Goal: Transaction & Acquisition: Purchase product/service

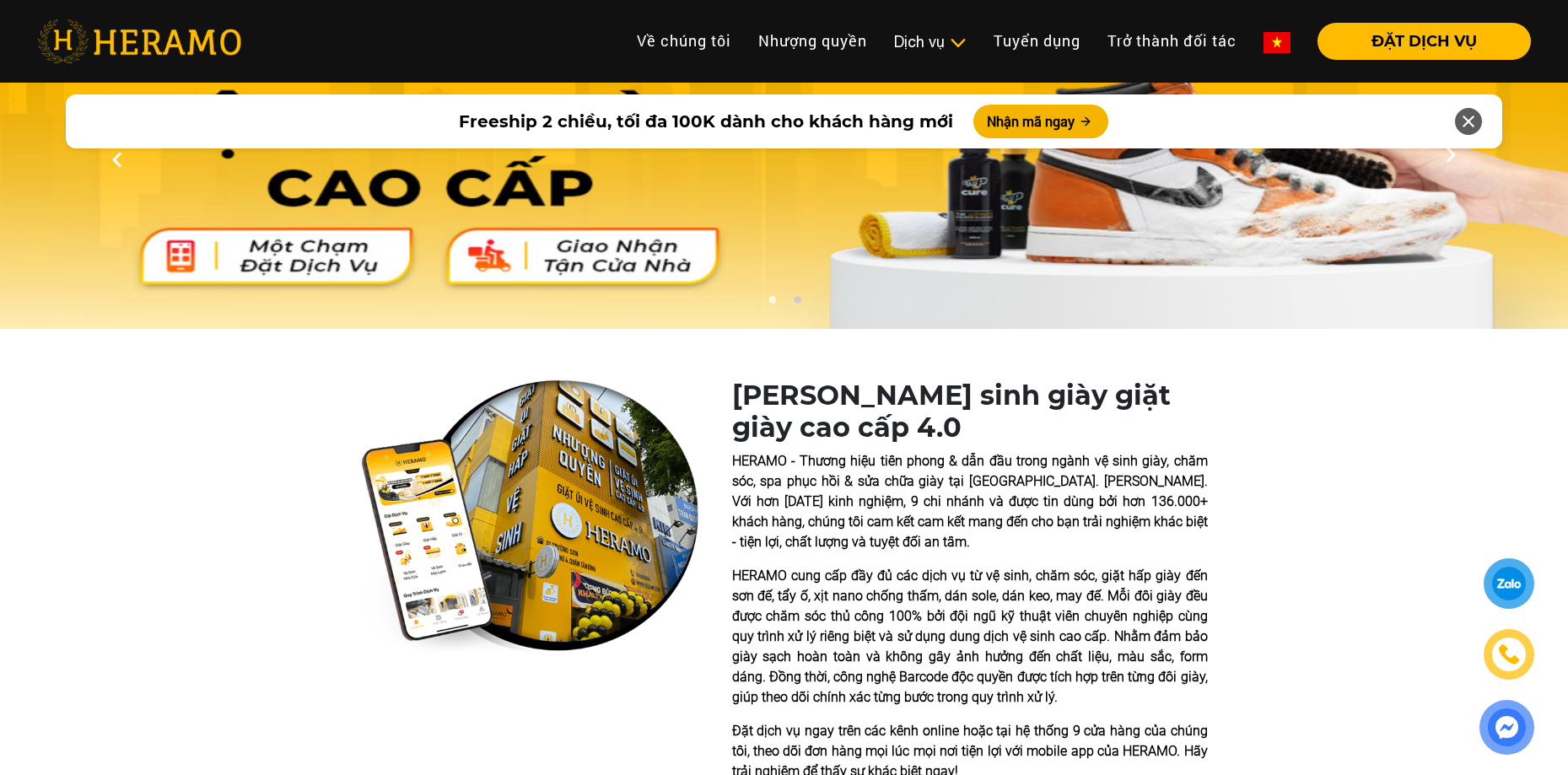
click at [1515, 569] on div at bounding box center [1509, 583] width 40 height 39
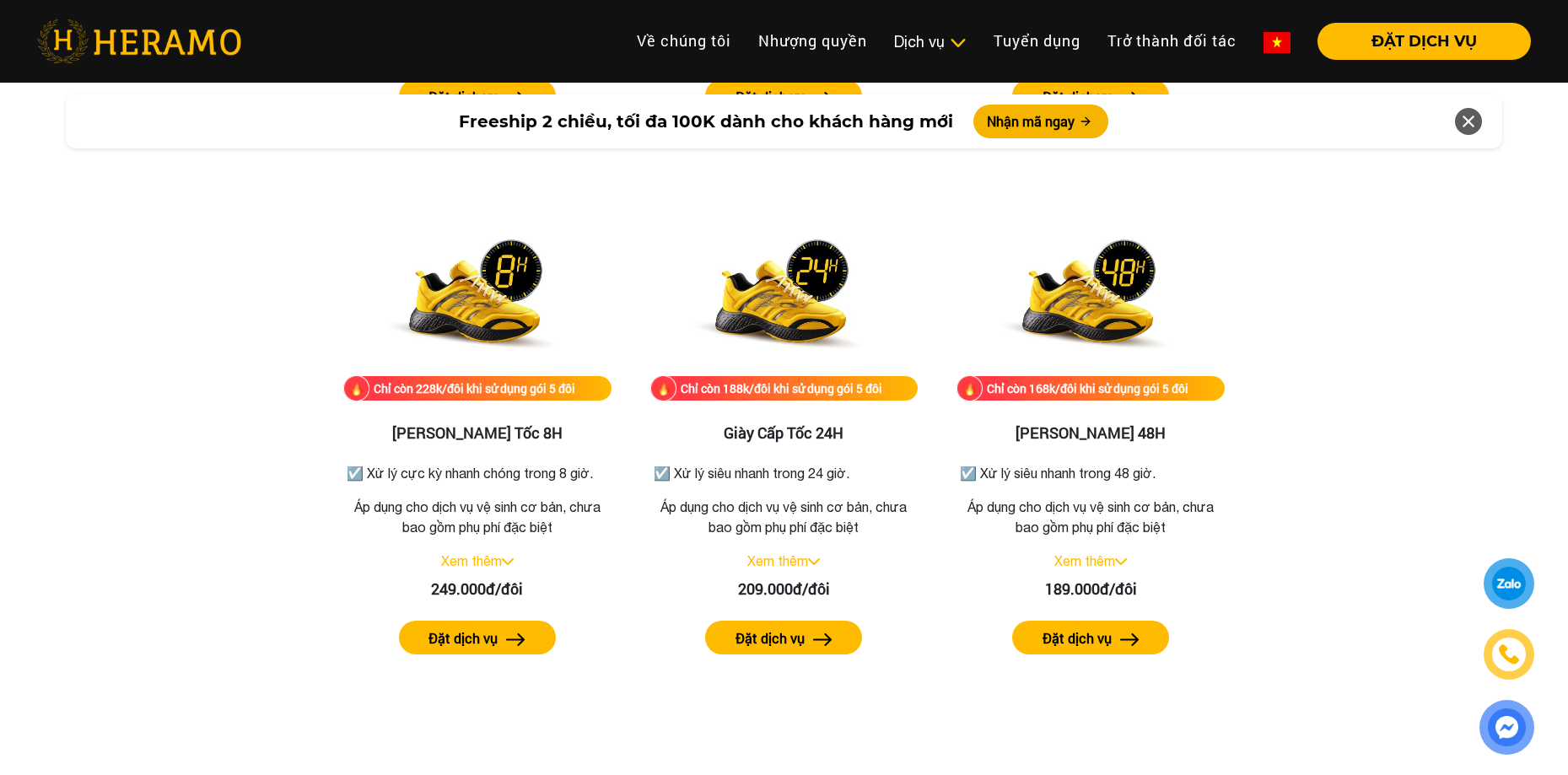
scroll to position [2868, 0]
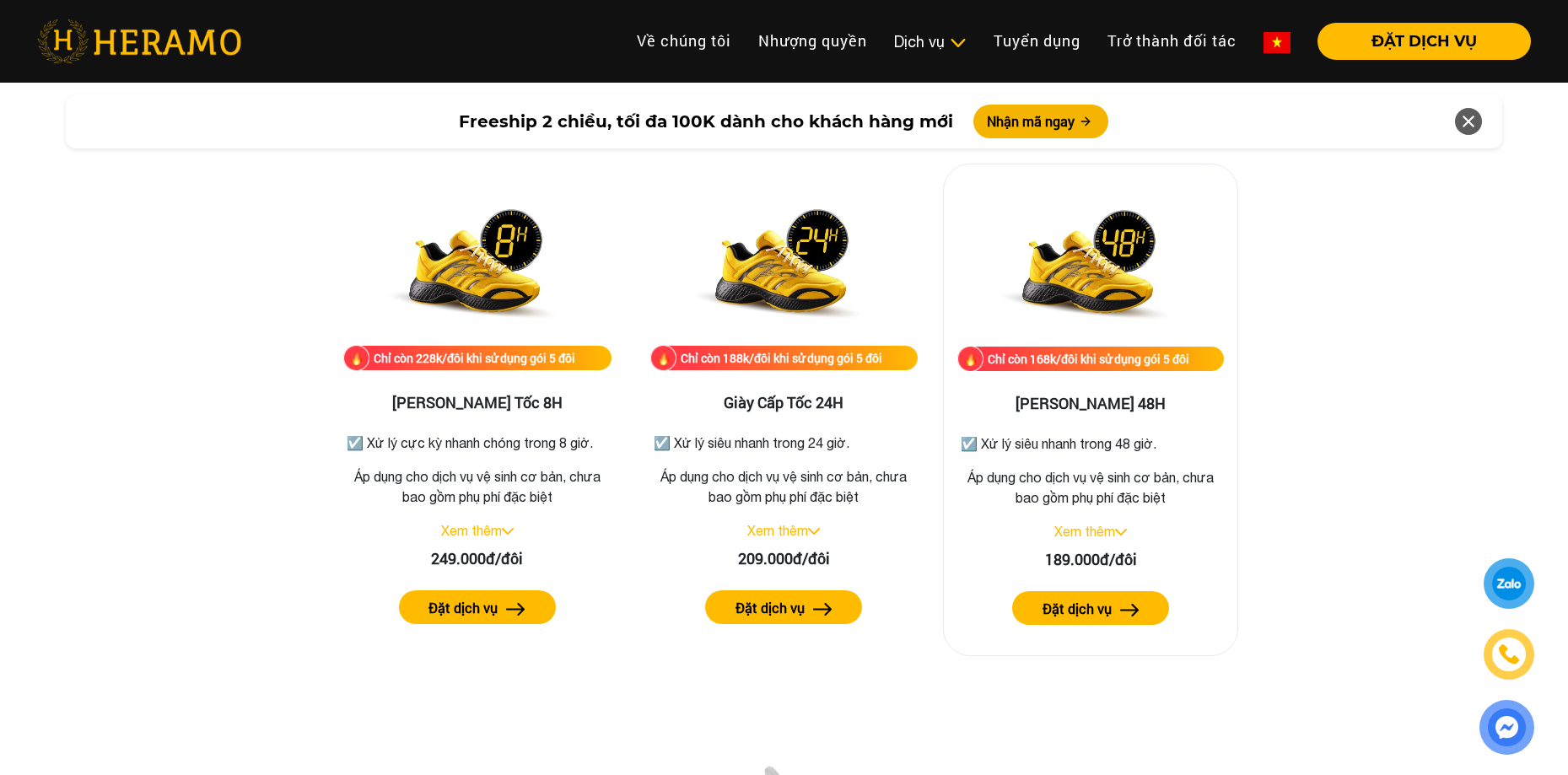
click at [1105, 526] on link "Xem thêm" at bounding box center [1084, 531] width 60 height 16
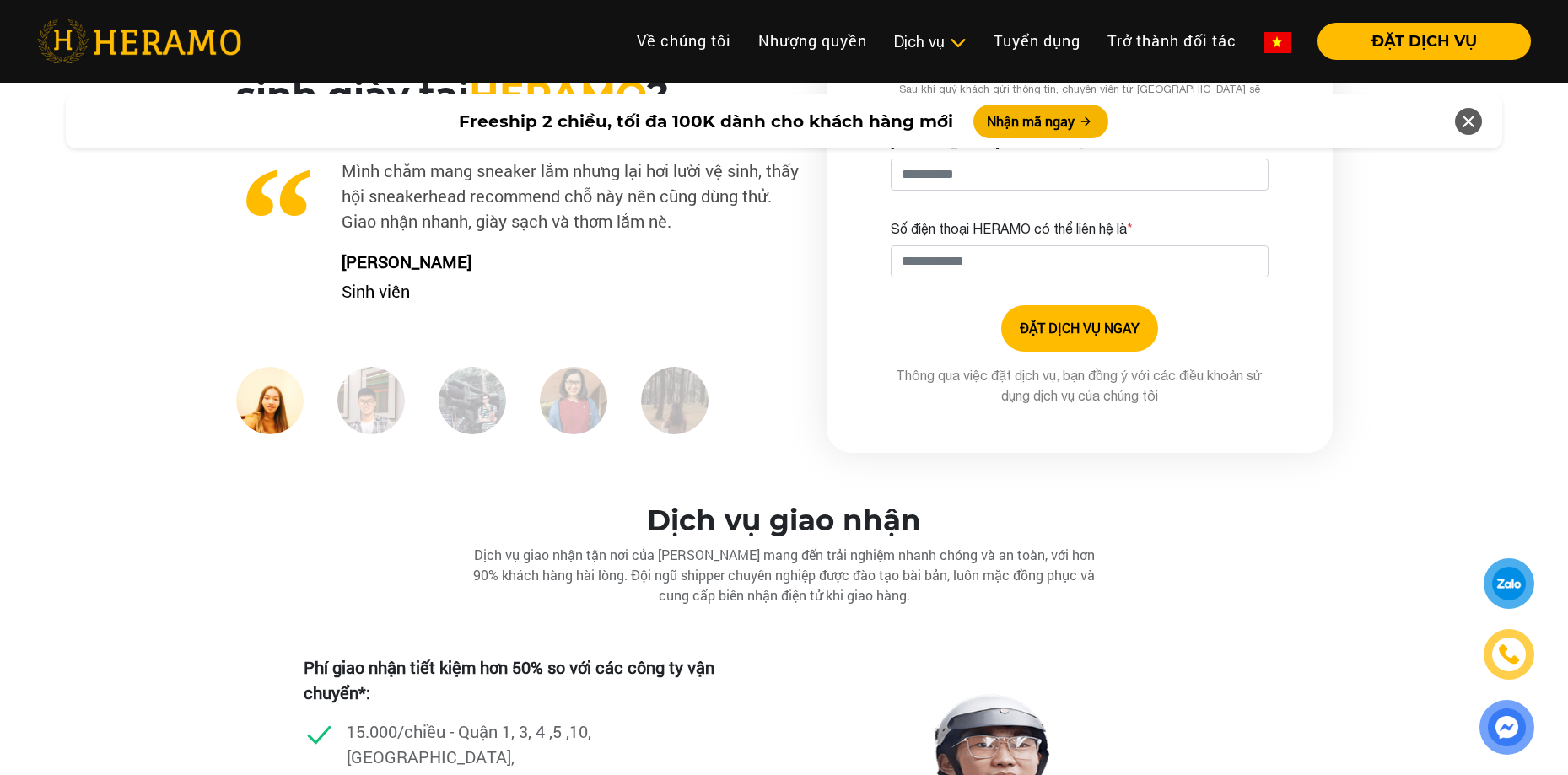
scroll to position [4386, 0]
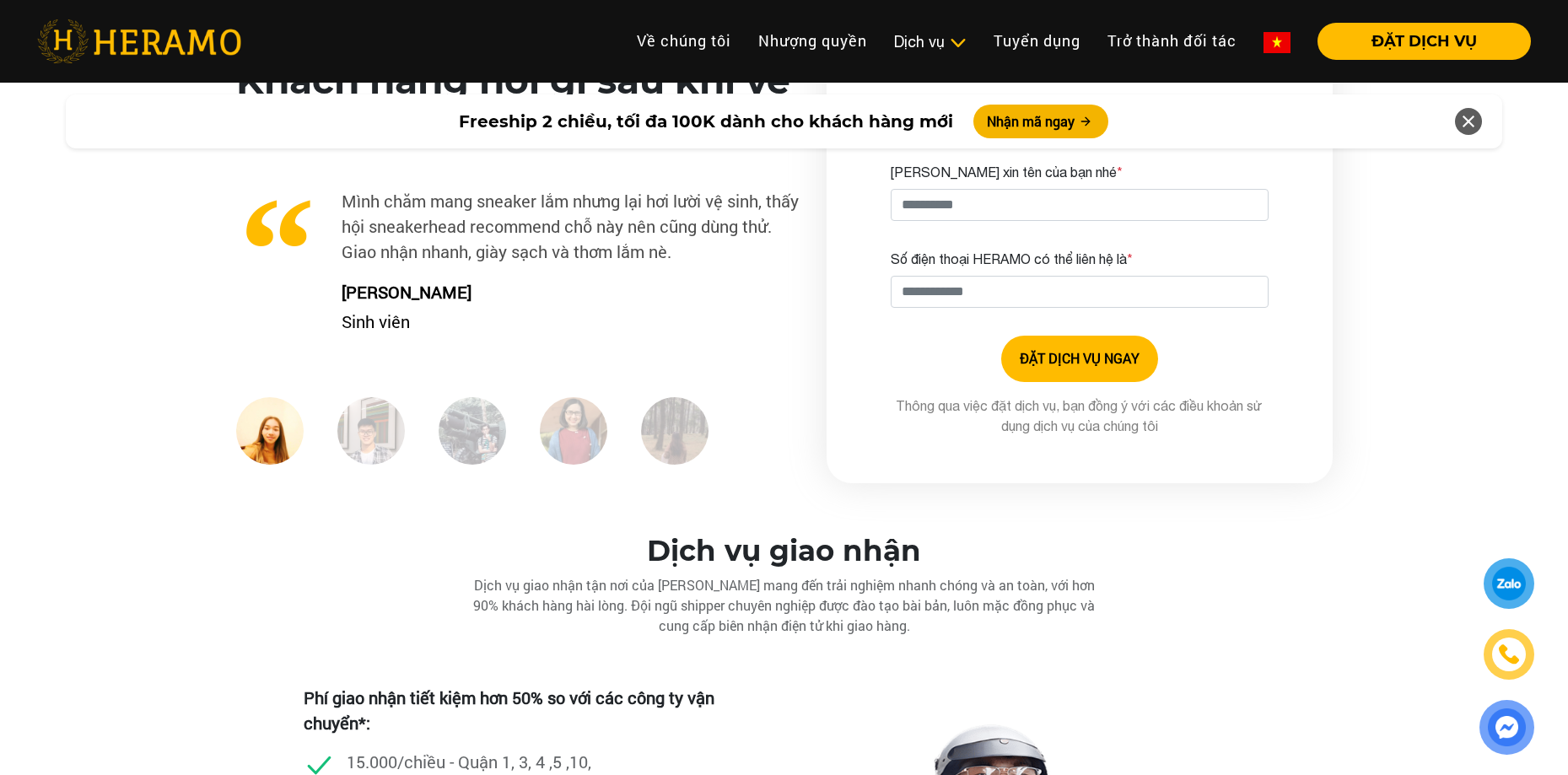
click at [385, 444] on img at bounding box center [371, 431] width 67 height 67
click at [457, 442] on img at bounding box center [473, 431] width 67 height 67
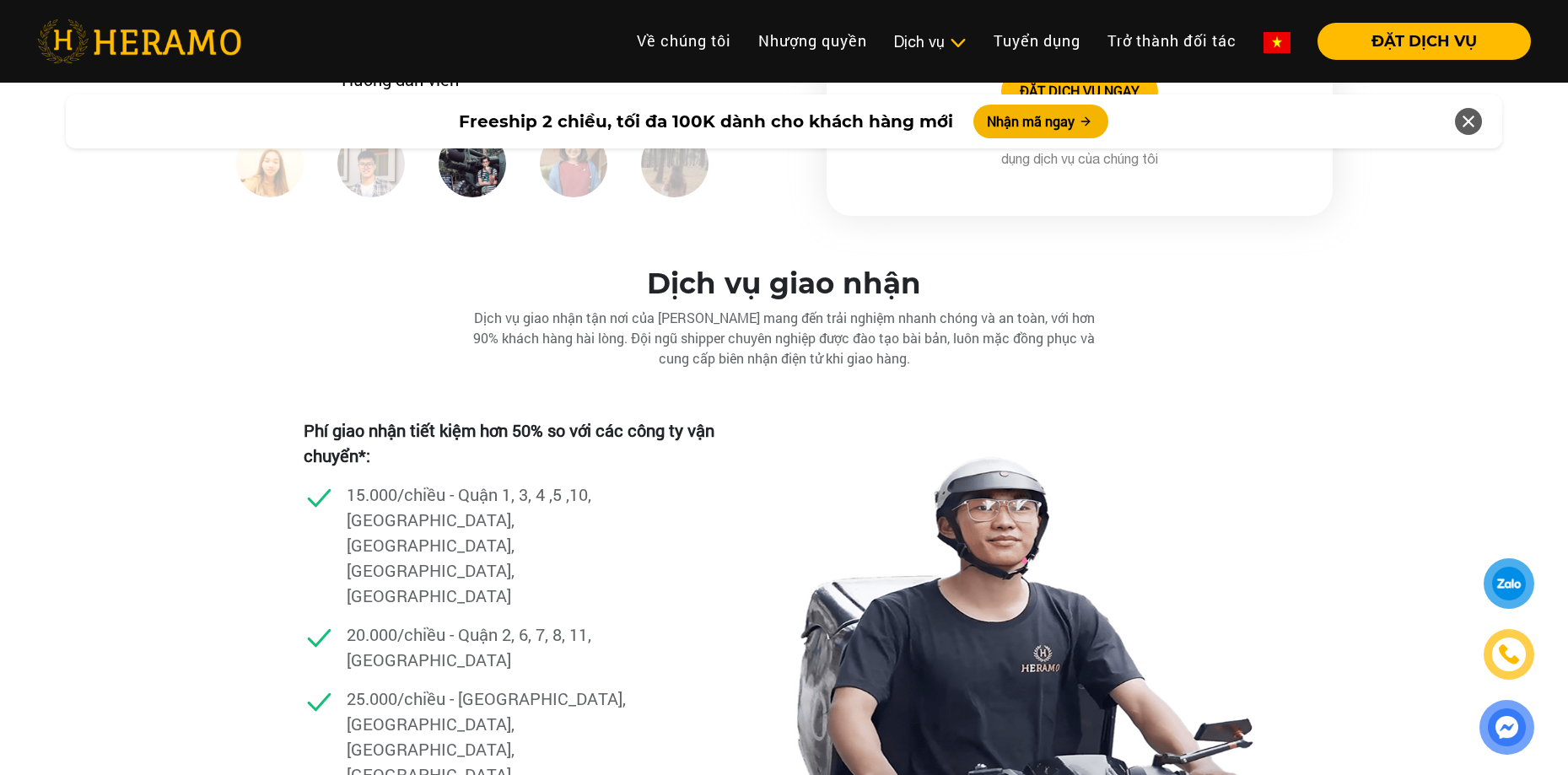
scroll to position [4640, 0]
